Goal: Task Accomplishment & Management: Complete application form

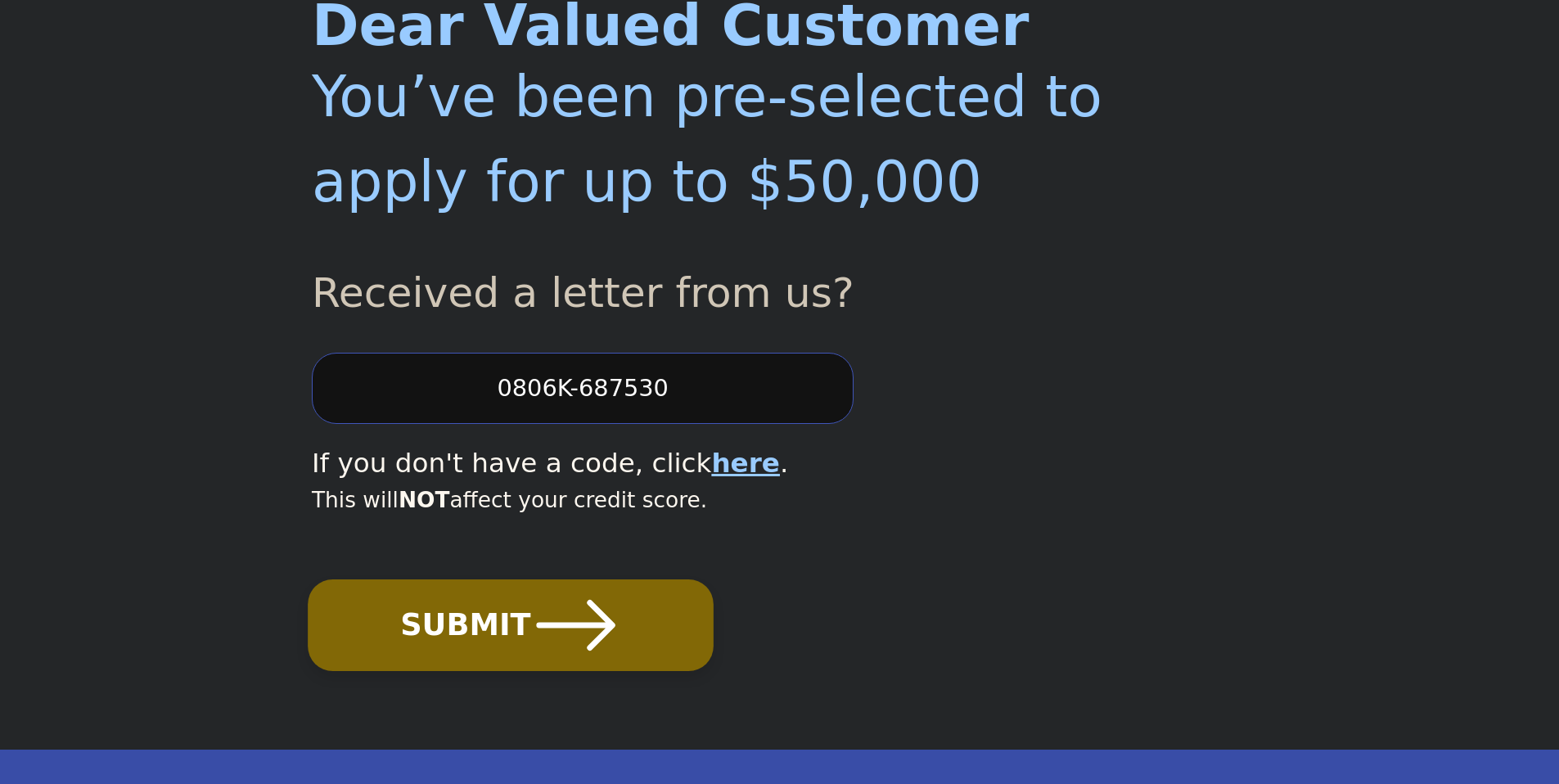
scroll to position [243, 0]
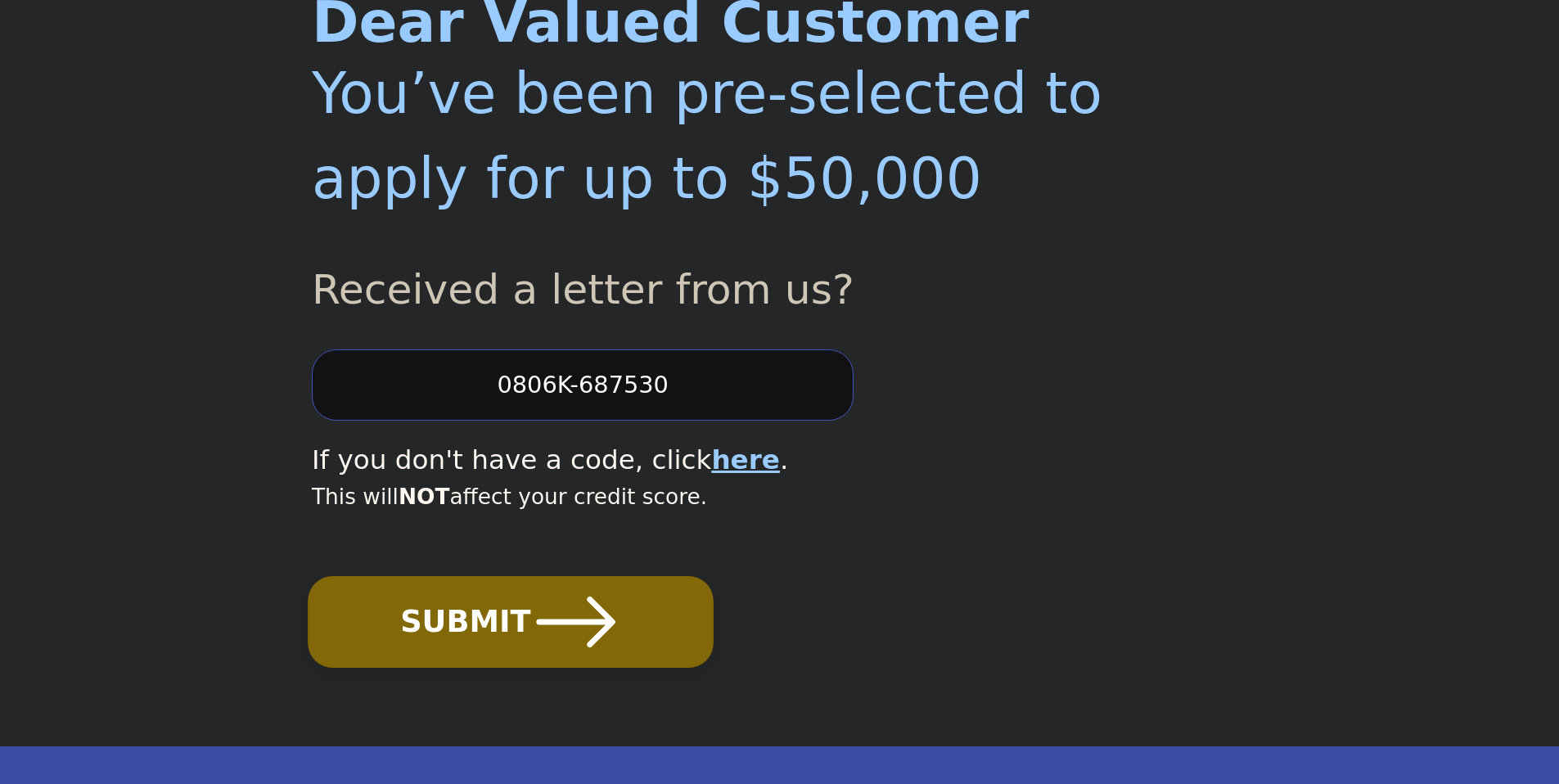
click at [571, 618] on icon "submit" at bounding box center [576, 622] width 90 height 90
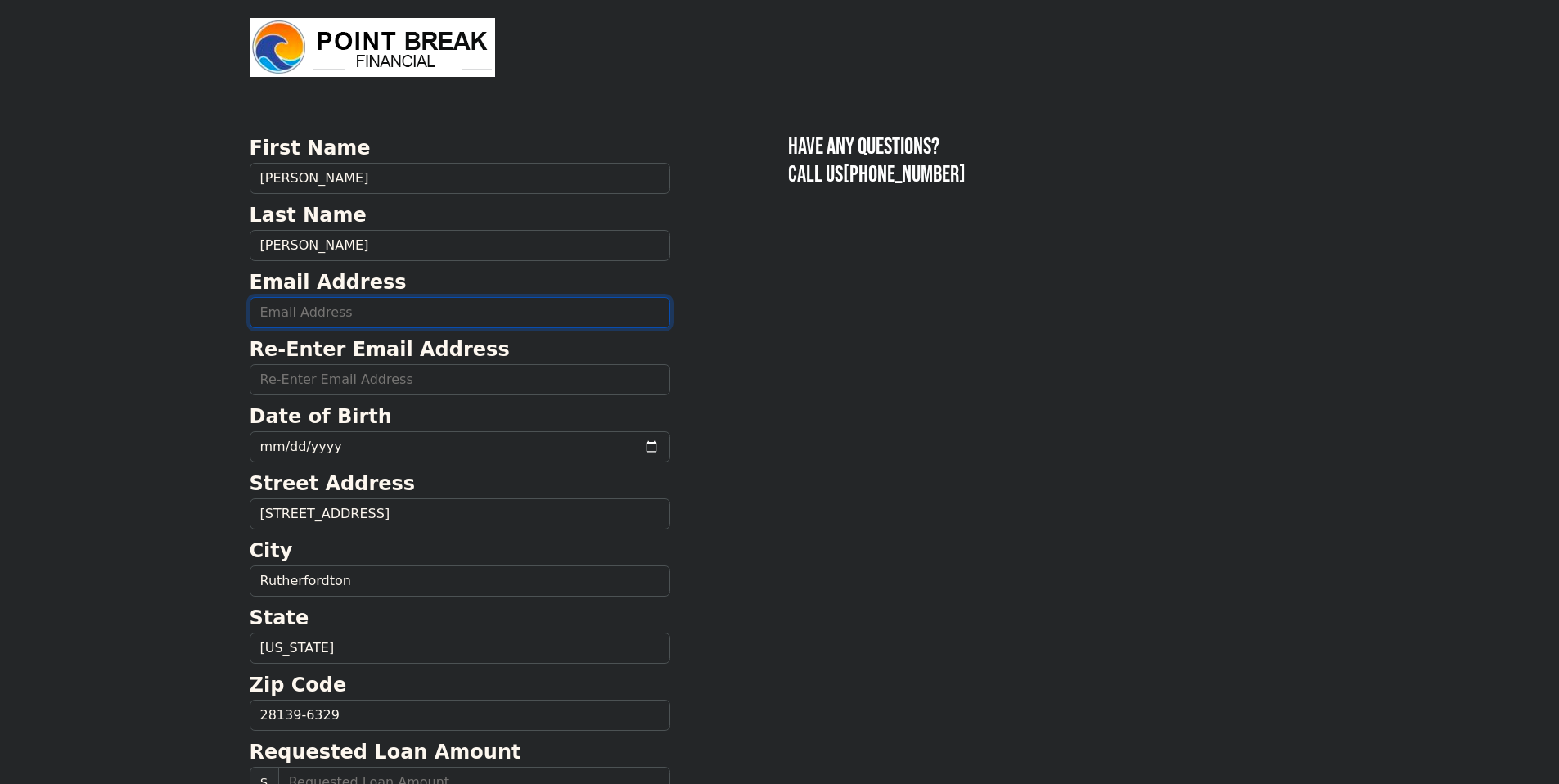
click at [343, 307] on input "email" at bounding box center [459, 313] width 421 height 31
type input "[EMAIL_ADDRESS][DOMAIN_NAME]"
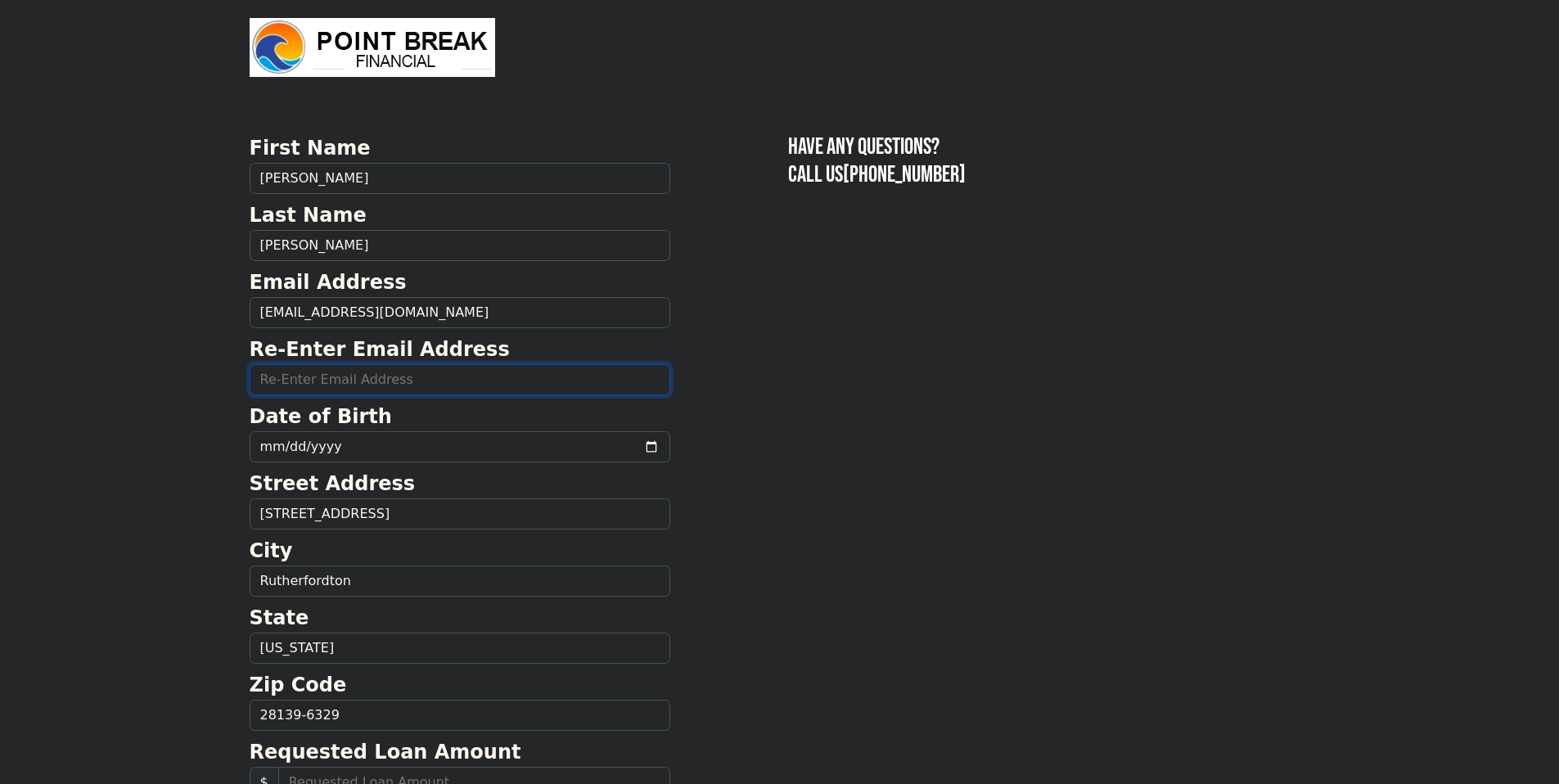
type input "[EMAIL_ADDRESS][DOMAIN_NAME]"
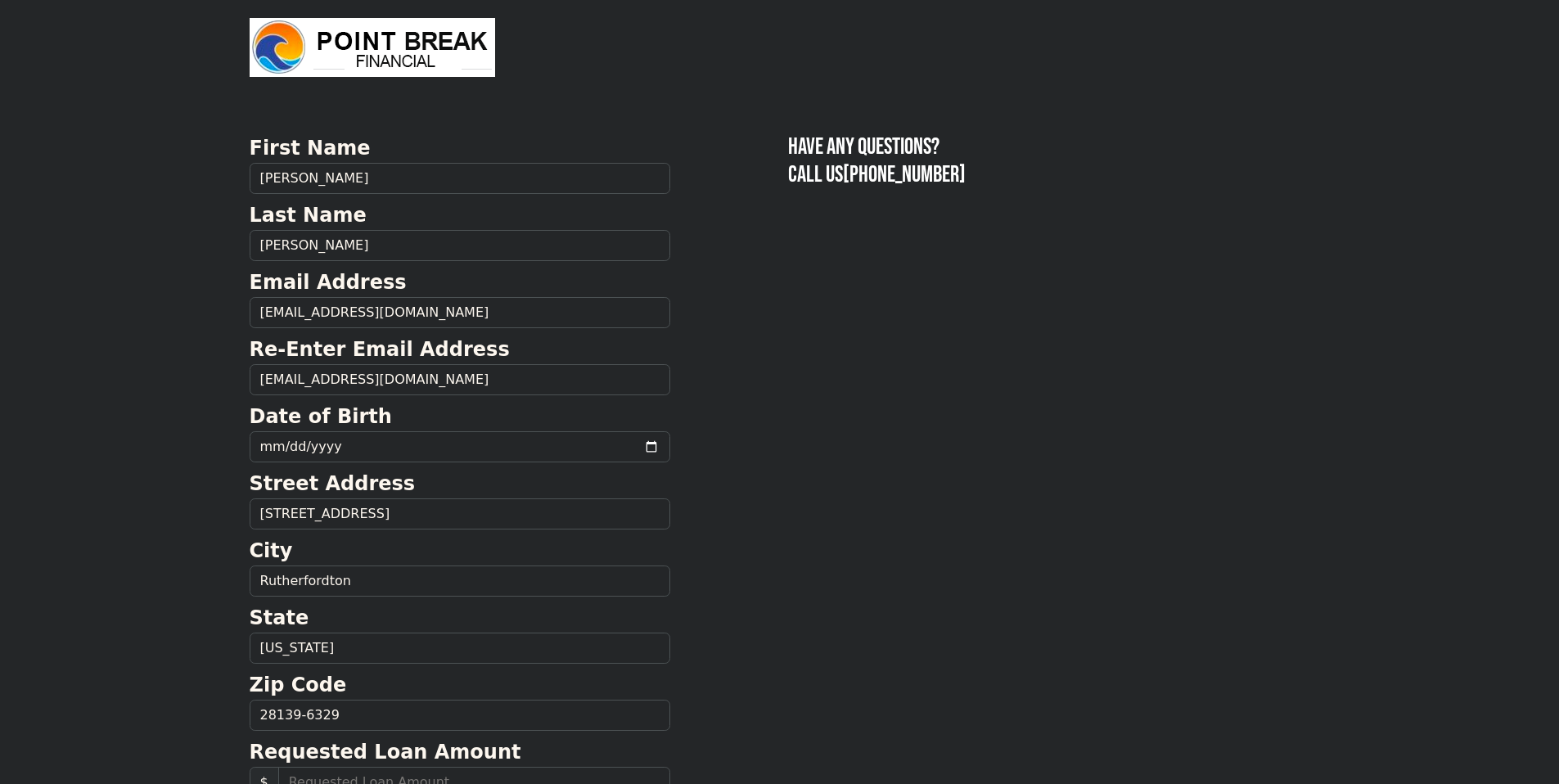
type input "[PHONE_NUMBER]"
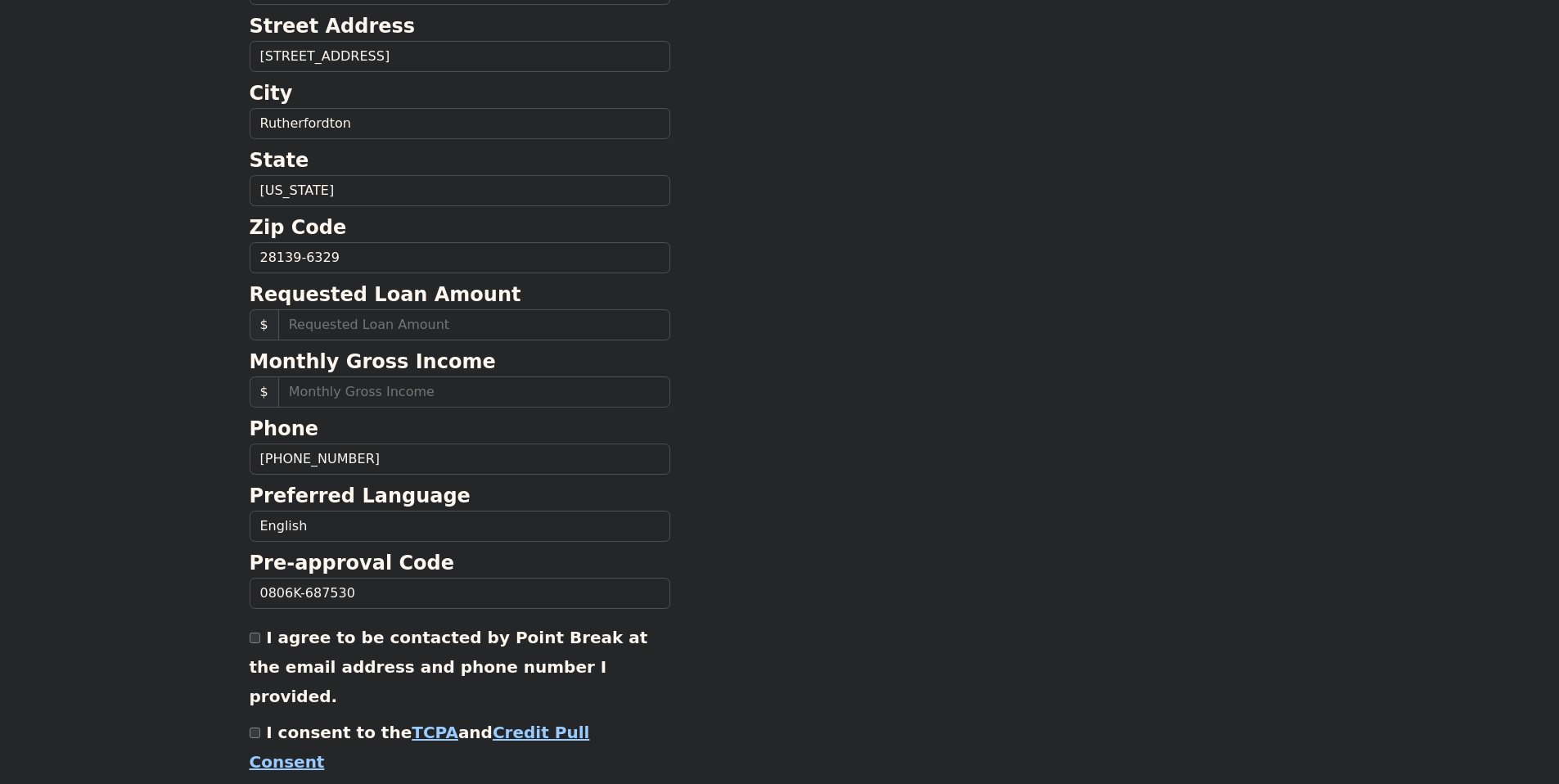
scroll to position [290, 0]
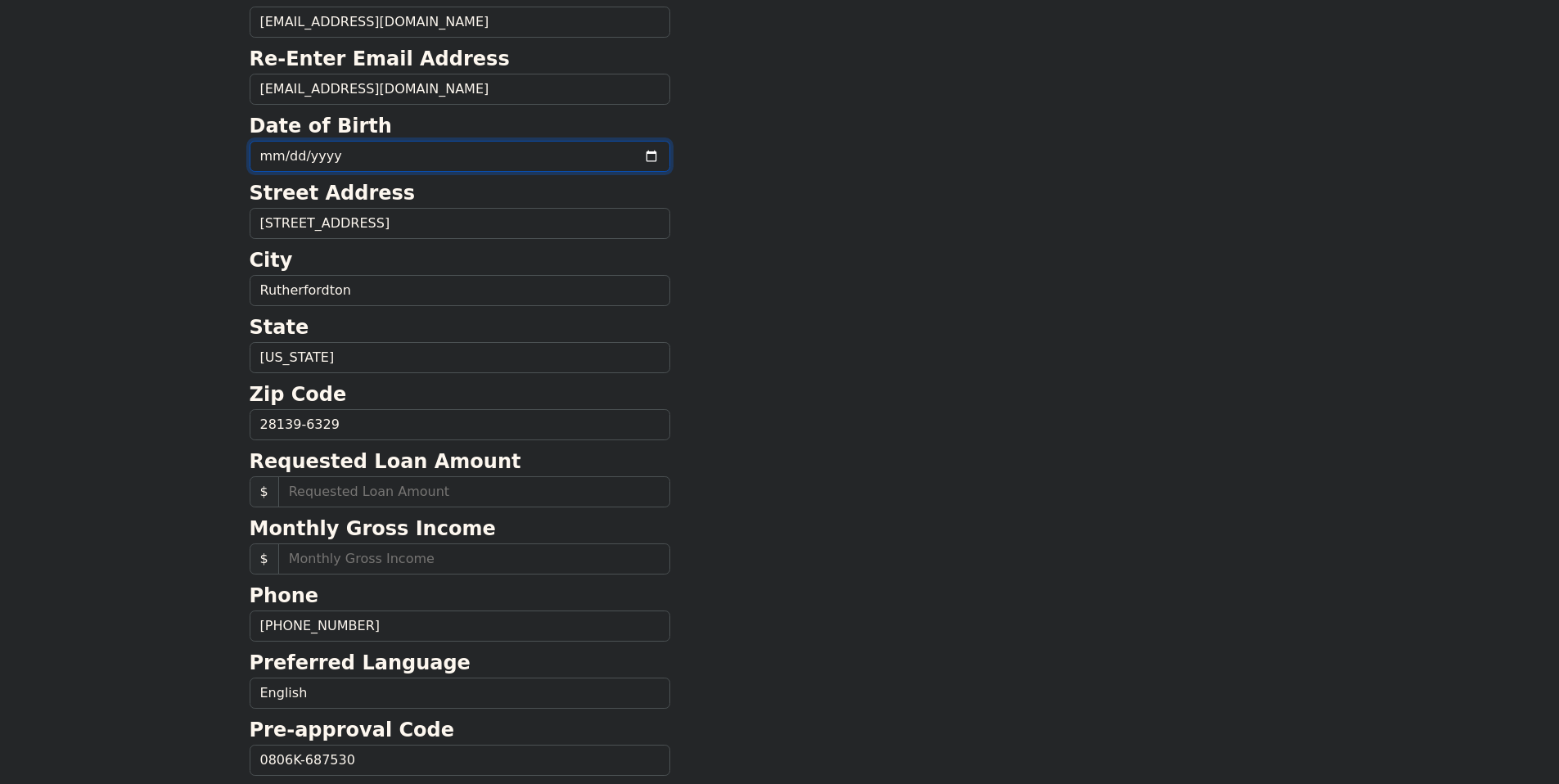
click at [327, 158] on input "date" at bounding box center [459, 156] width 421 height 31
click at [271, 152] on input "date" at bounding box center [459, 156] width 421 height 31
type input "[DATE]"
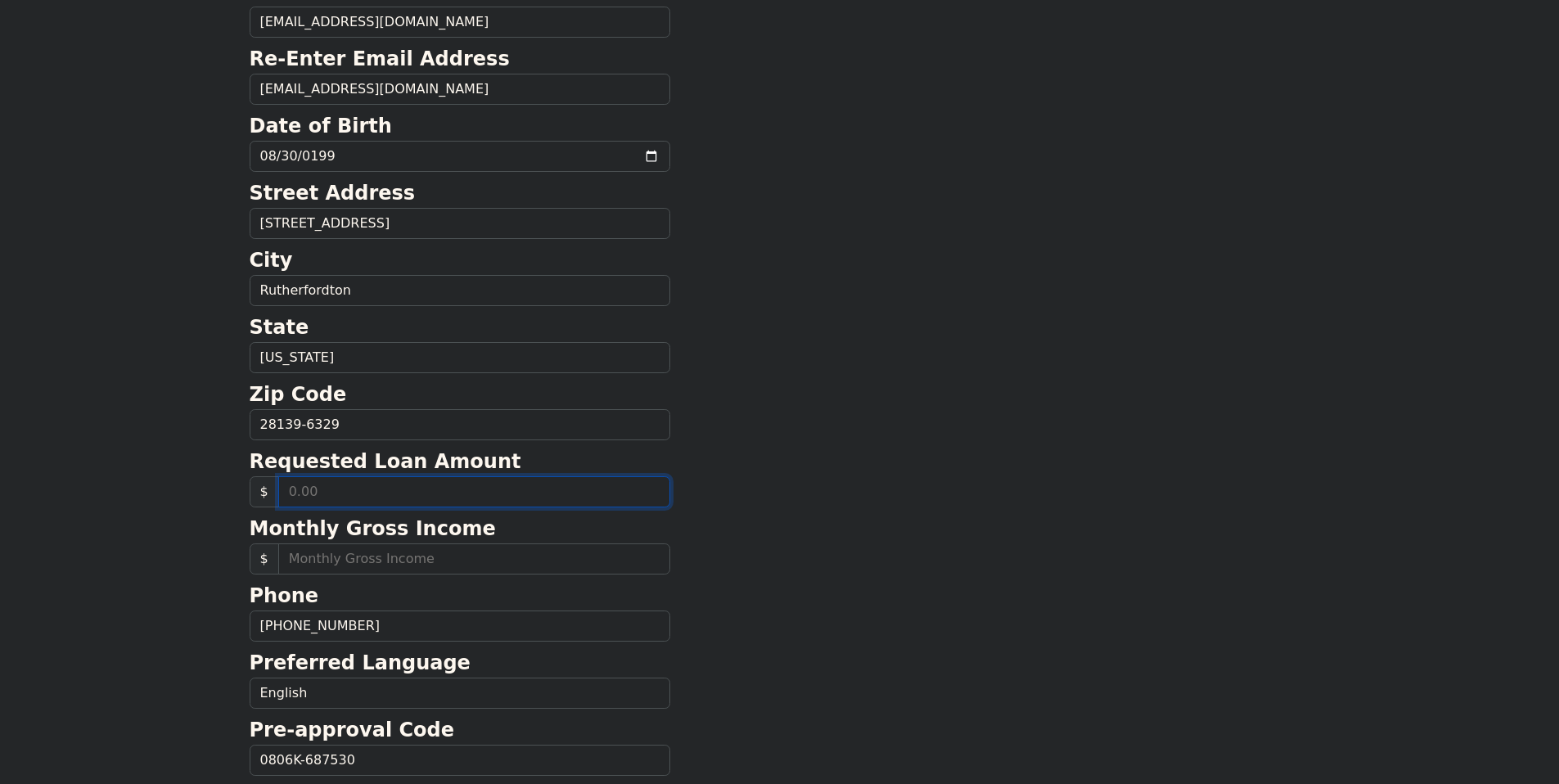
click at [381, 495] on input "text" at bounding box center [473, 492] width 392 height 31
type input "5,000.00"
click at [904, 618] on section "First Name [PERSON_NAME] Last Name [PERSON_NAME] Email Address [EMAIL_ADDRESS][…" at bounding box center [780, 426] width 1061 height 1167
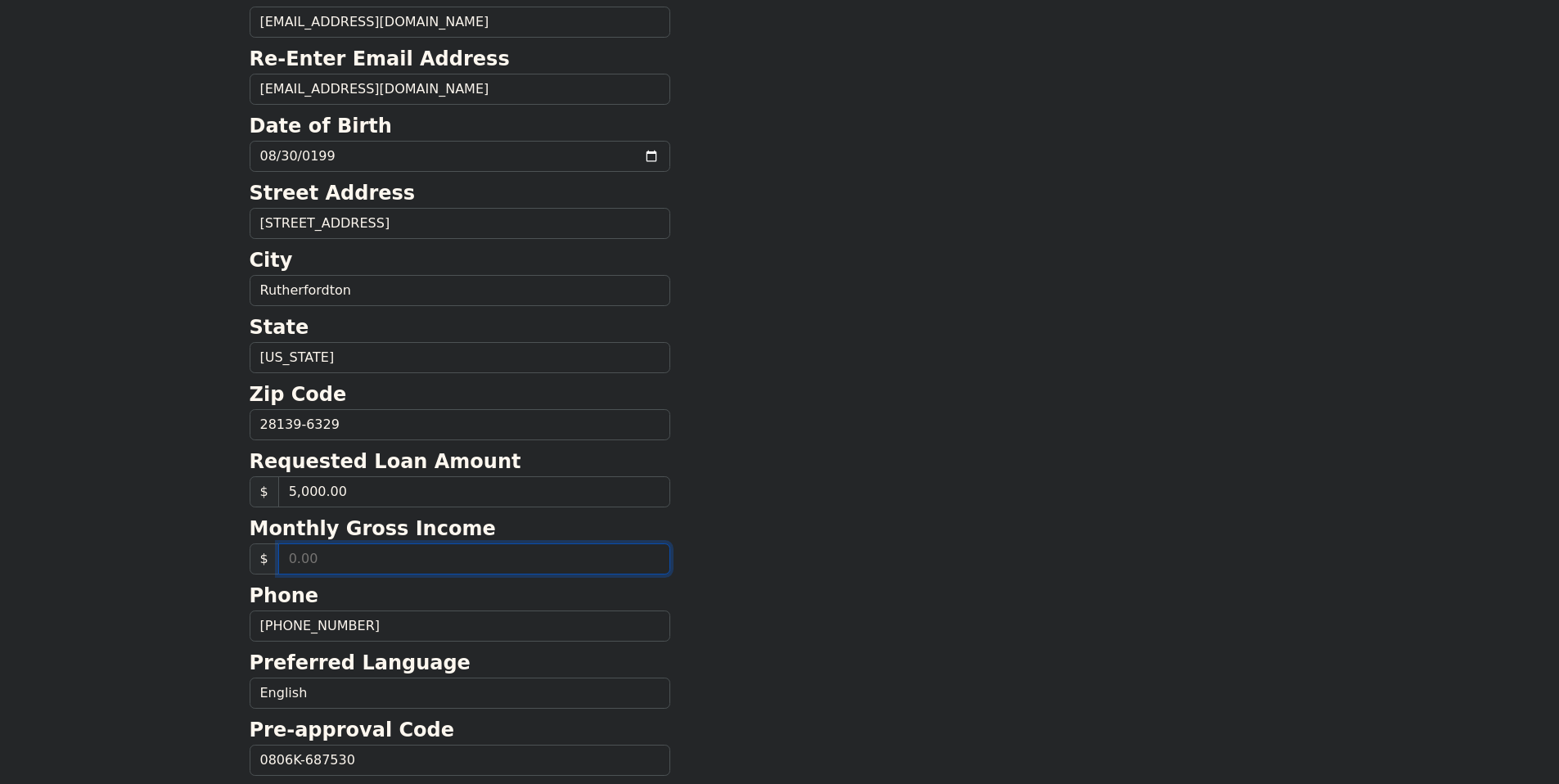
click at [422, 563] on input "text" at bounding box center [473, 559] width 392 height 31
type input "45,000.00"
click at [888, 661] on section "First Name [PERSON_NAME] Last Name [PERSON_NAME] Email Address [EMAIL_ADDRESS][…" at bounding box center [780, 426] width 1061 height 1167
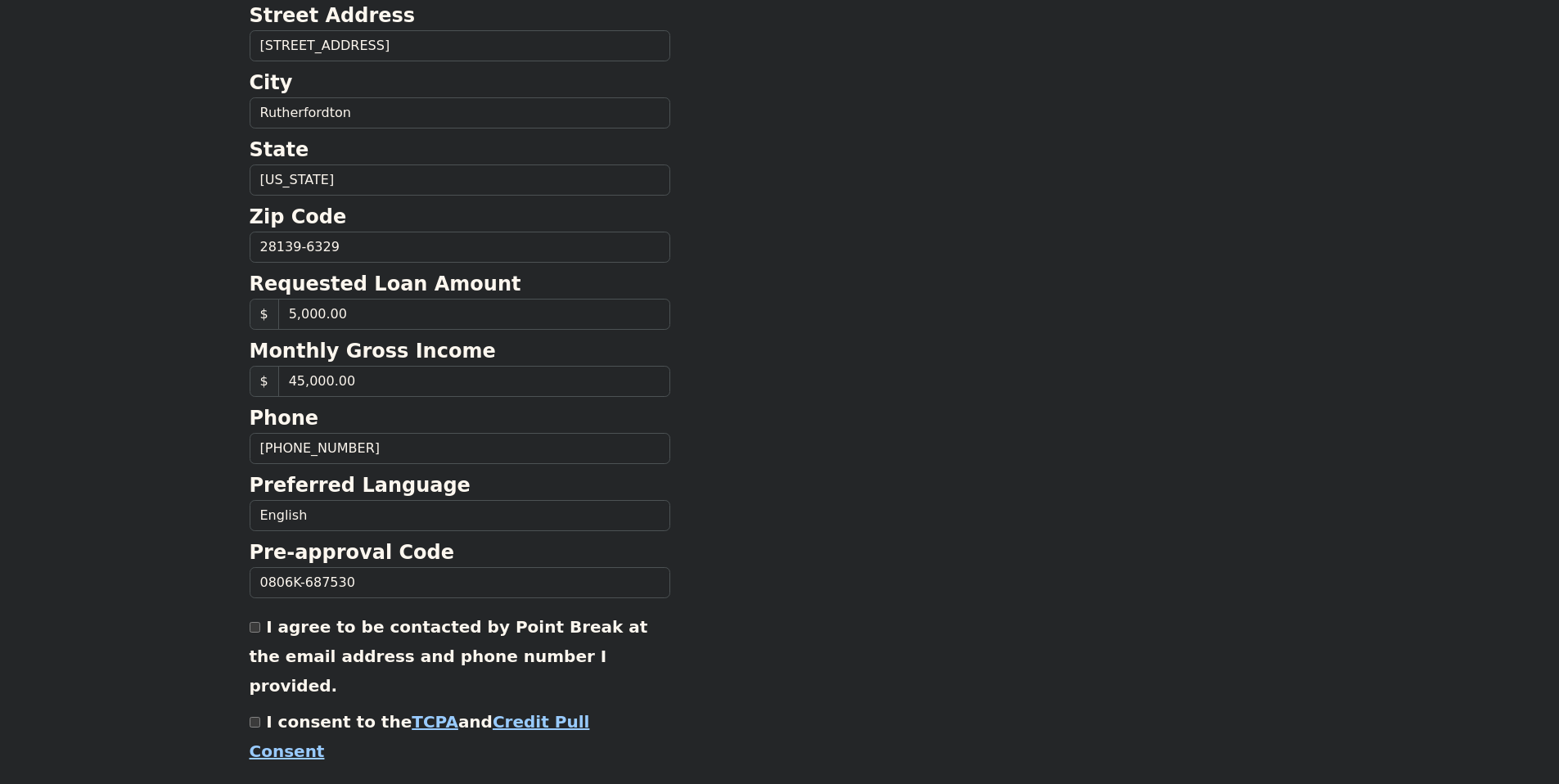
scroll to position [497, 0]
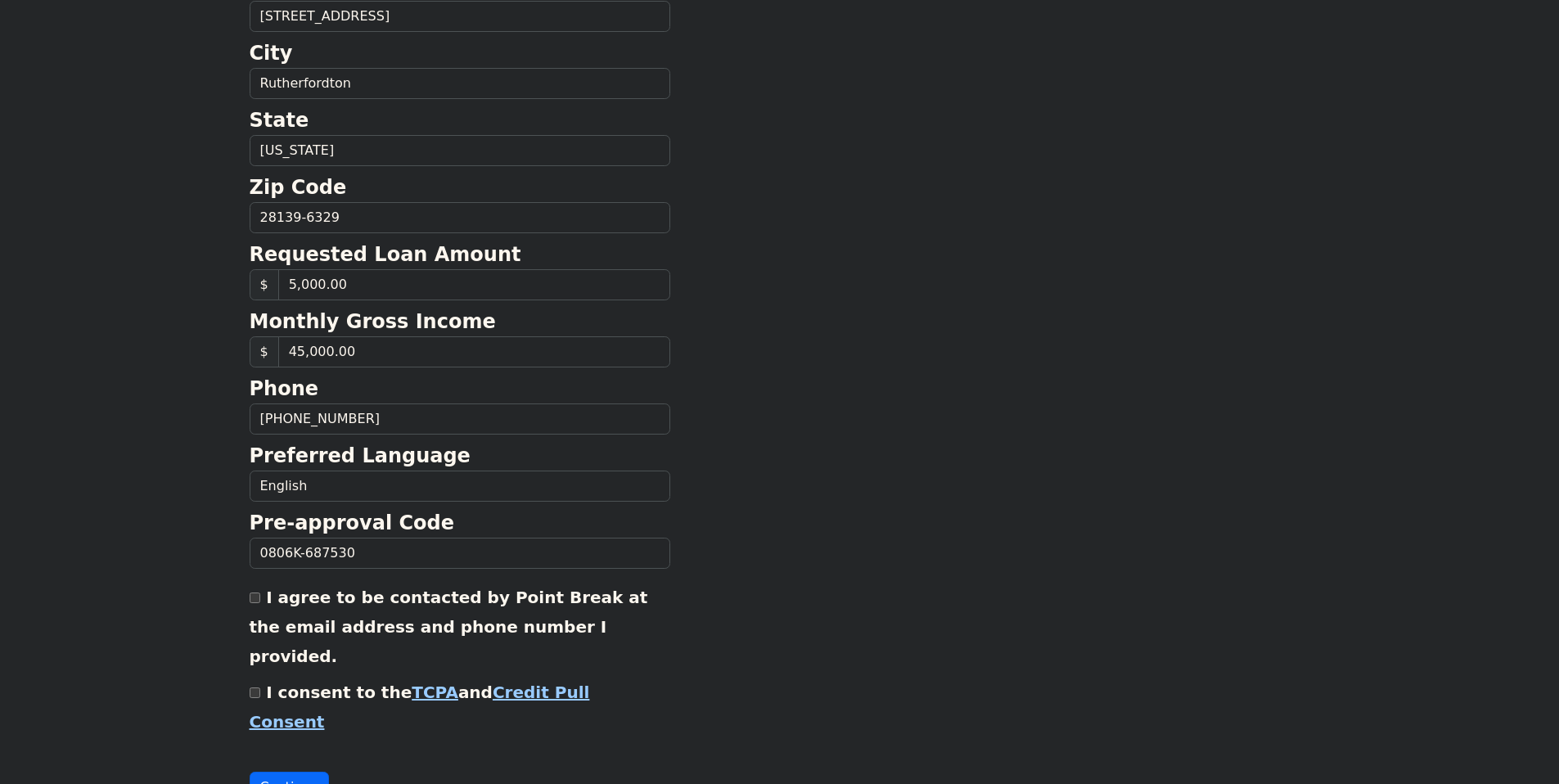
click at [252, 687] on input "I consent to the TCPA and Credit Pull Consent" at bounding box center [254, 692] width 11 height 11
checkbox input "true"
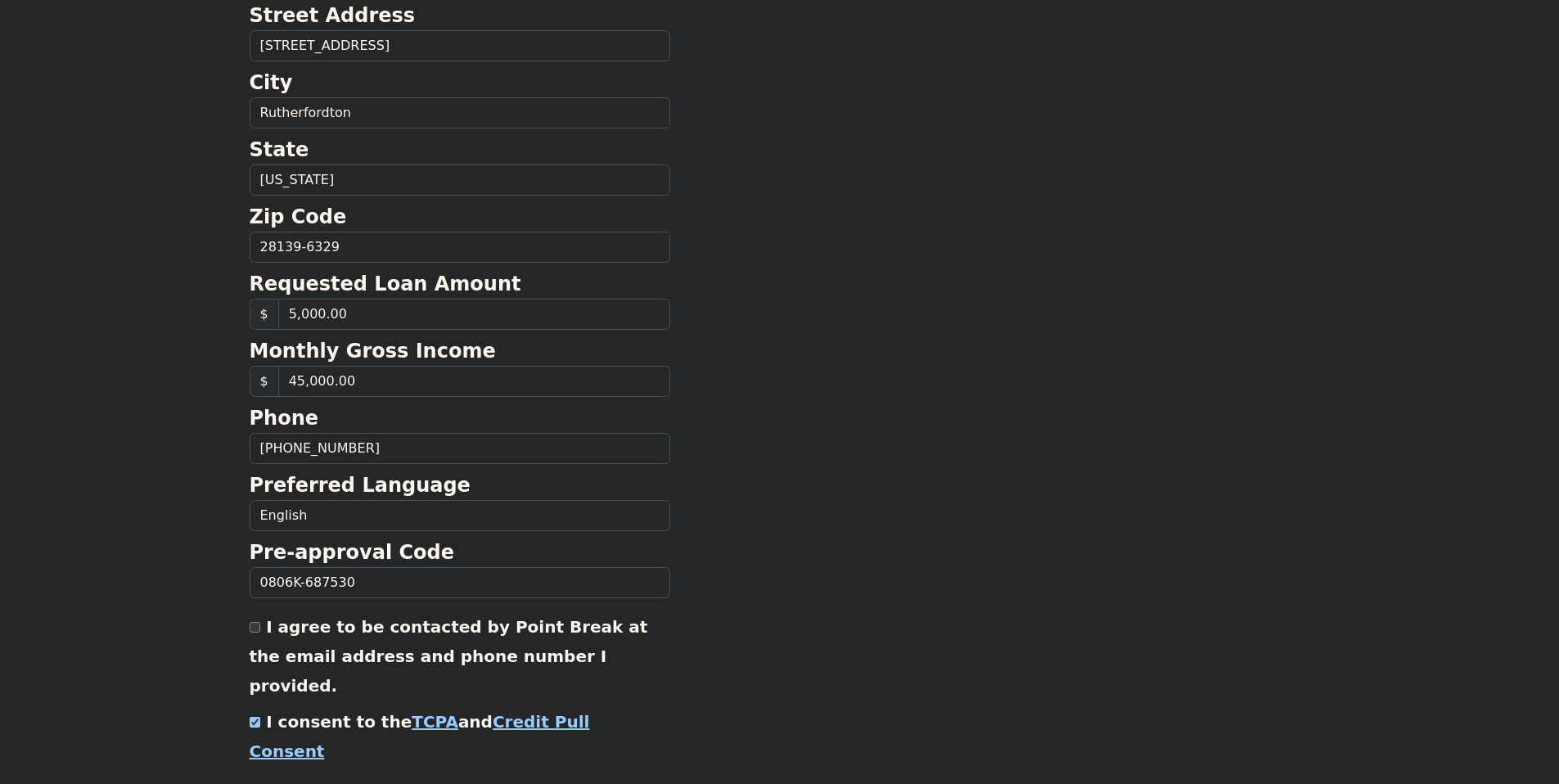
scroll to position [518, 0]
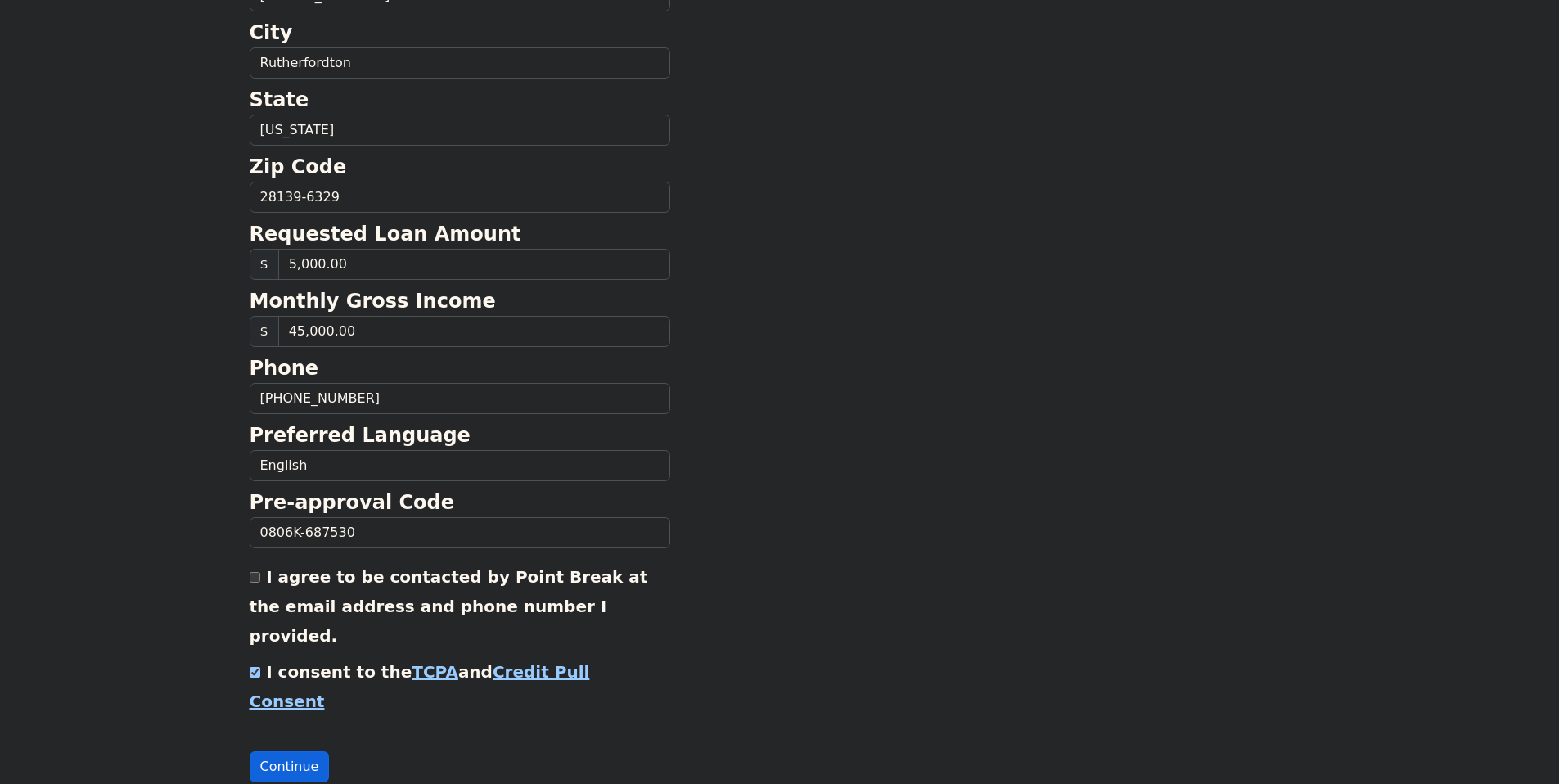
click at [292, 751] on button "Continue" at bounding box center [290, 766] width 81 height 31
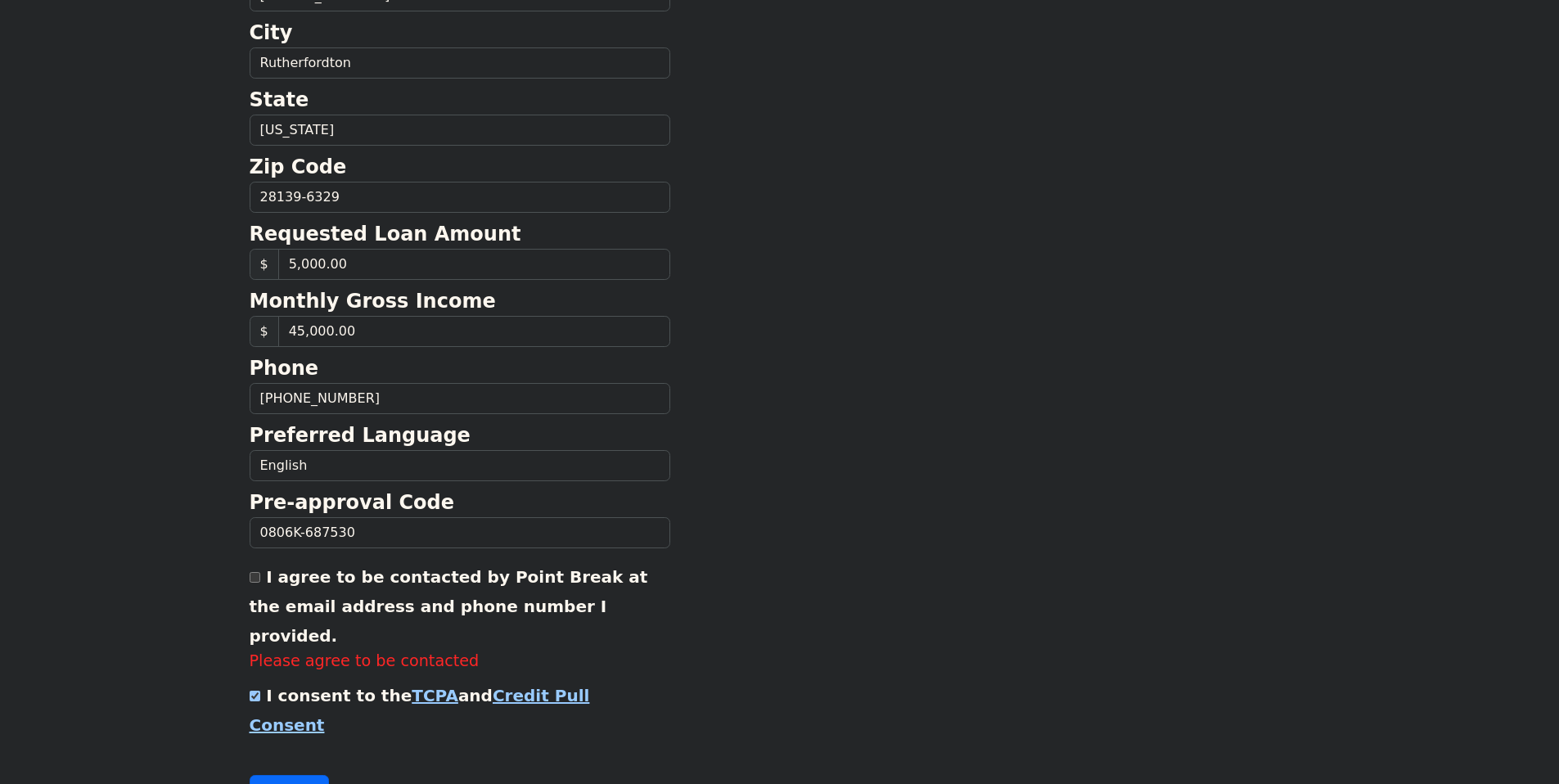
click at [258, 580] on input "I agree to be contacted by Point Break at the email address and phone number I …" at bounding box center [254, 577] width 11 height 11
checkbox input "true"
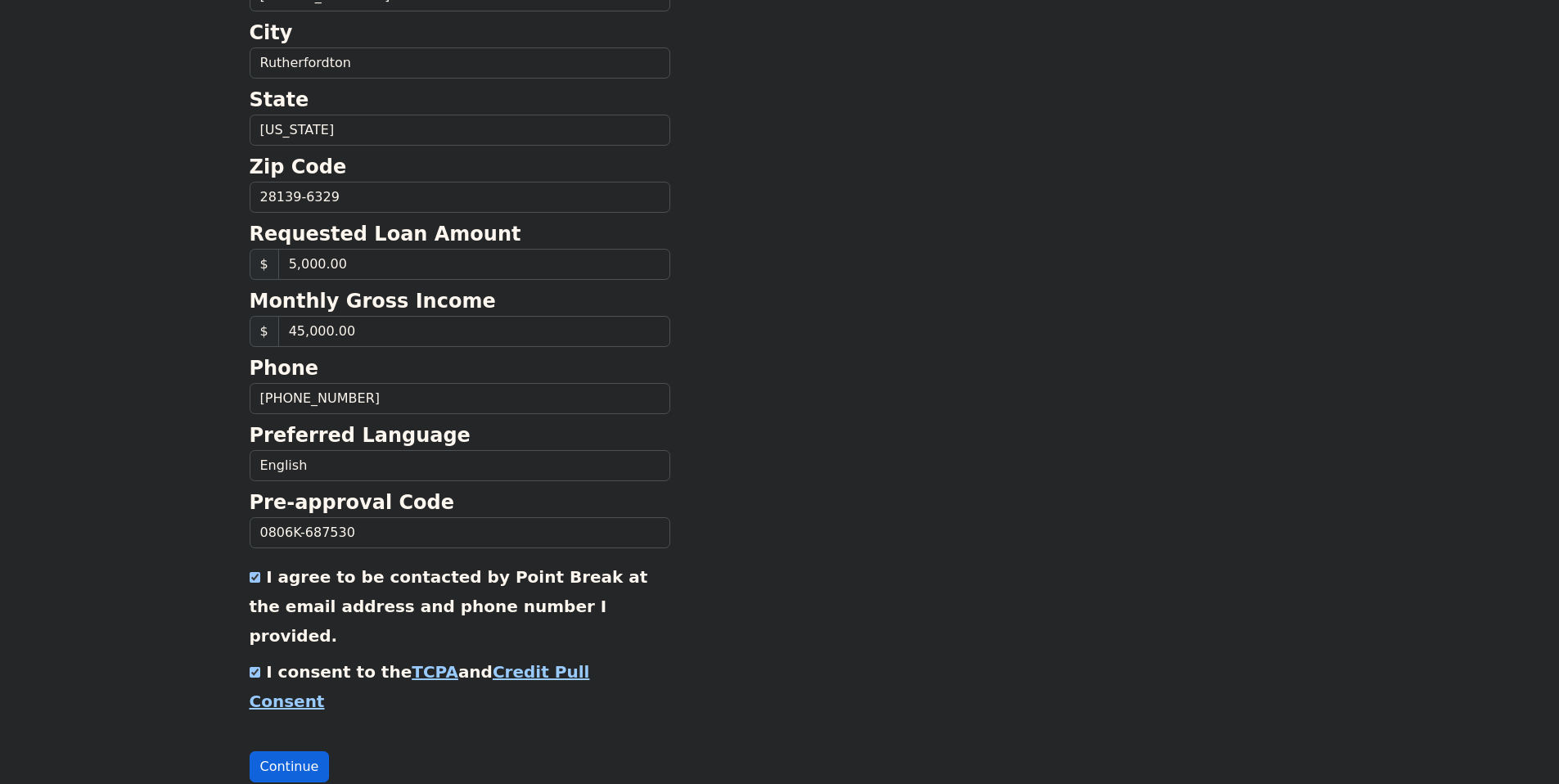
click at [282, 751] on button "Continue" at bounding box center [290, 766] width 81 height 31
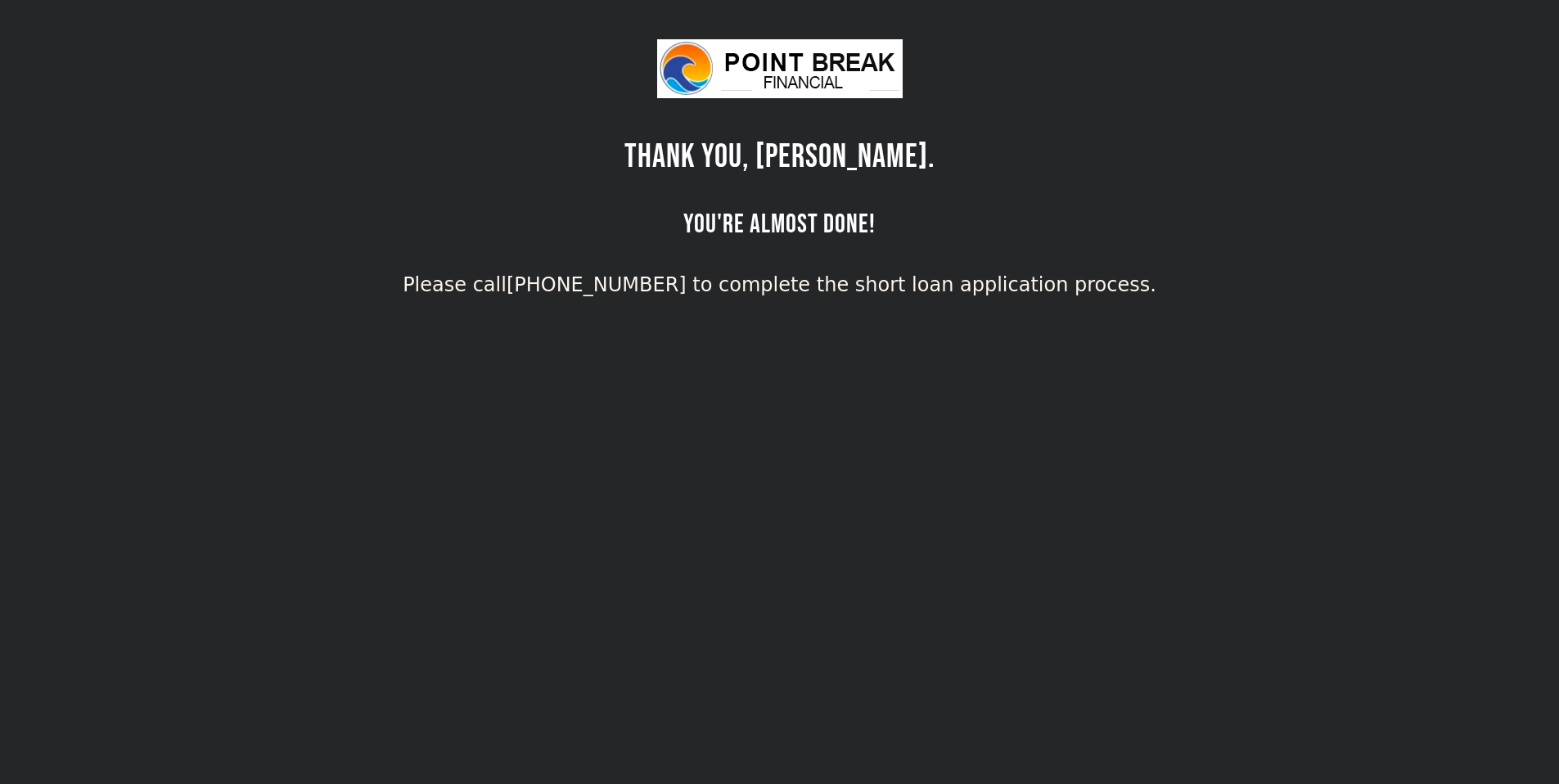
click at [908, 354] on body "THANK YOU, [PERSON_NAME]. YOU'RE ALMOST DONE! Please call [PHONE_NUMBER] to com…" at bounding box center [780, 431] width 1559 height 784
